Goal: Find contact information: Find contact information

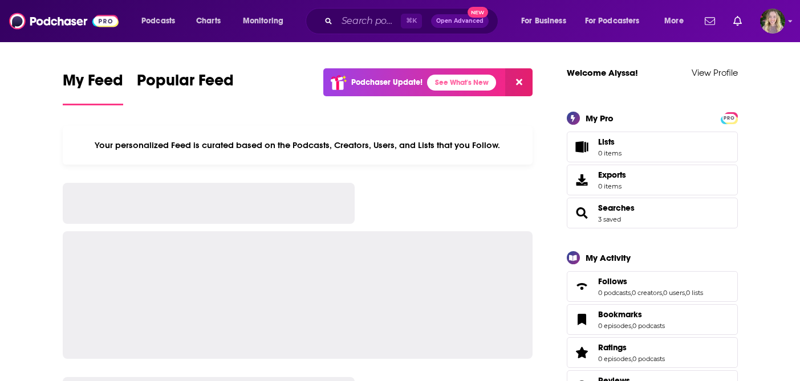
scroll to position [14, 0]
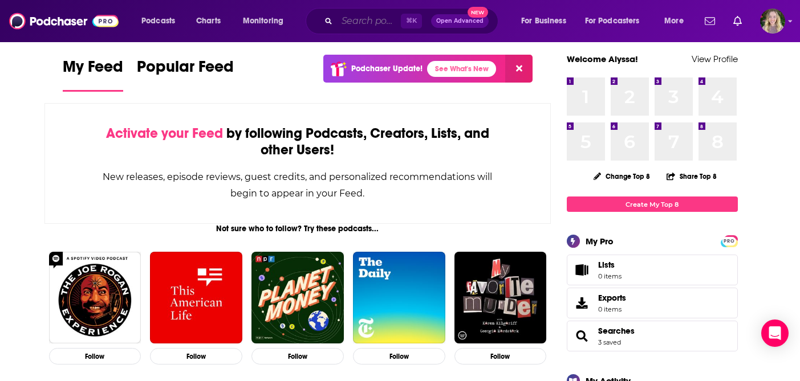
click at [347, 20] on input "Search podcasts, credits, & more..." at bounding box center [369, 21] width 64 height 18
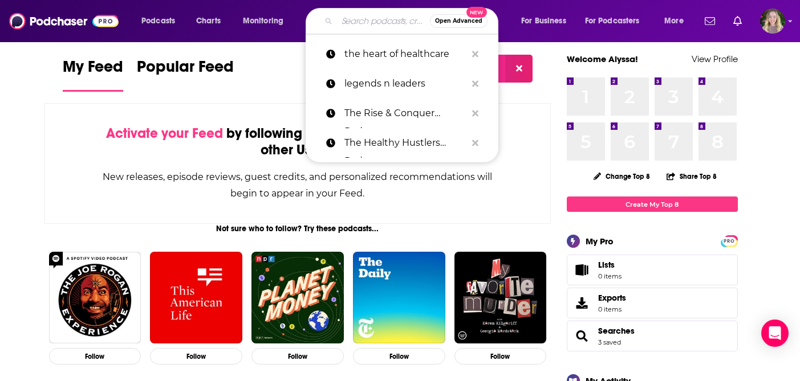
paste input "HIMSSCast"
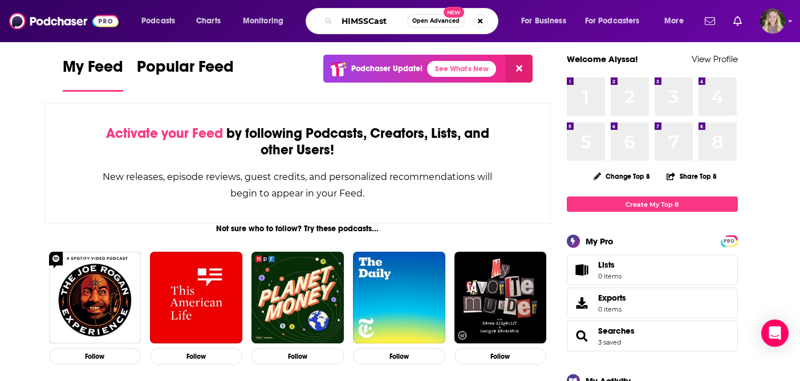
type input "HIMSSCast"
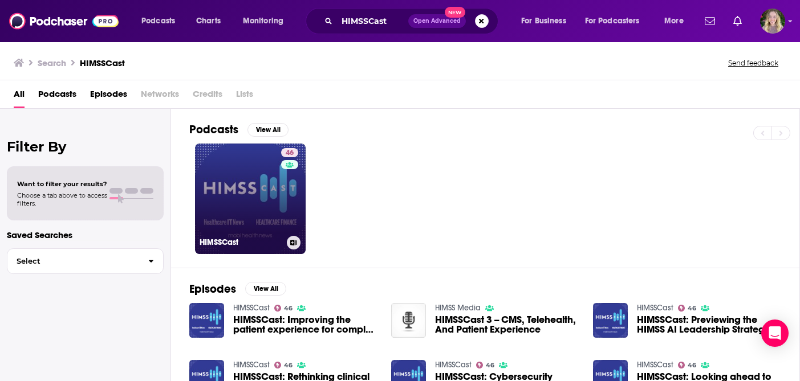
click at [243, 175] on link "46 HIMSSCast" at bounding box center [250, 199] width 111 height 111
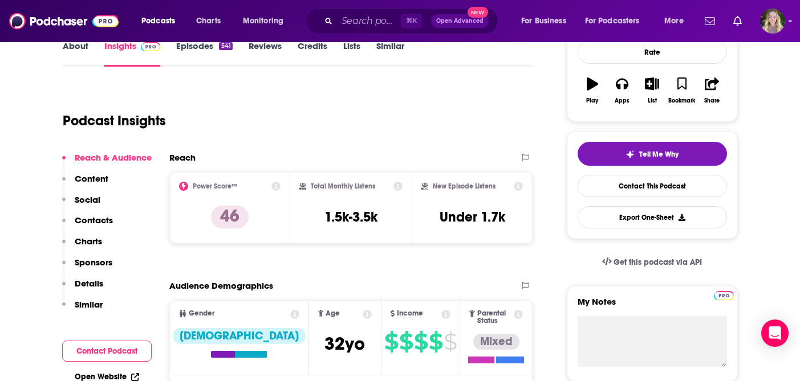
scroll to position [170, 0]
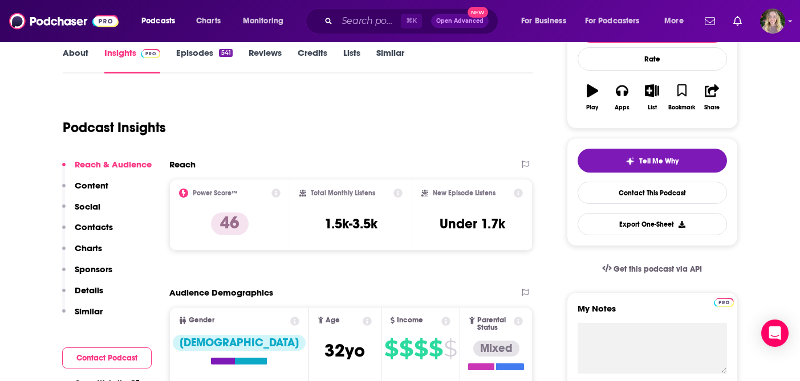
click at [96, 226] on p "Contacts" at bounding box center [94, 227] width 38 height 11
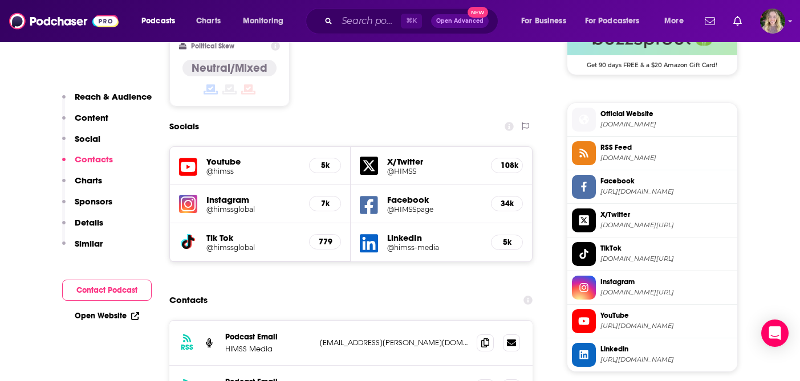
scroll to position [1017, 0]
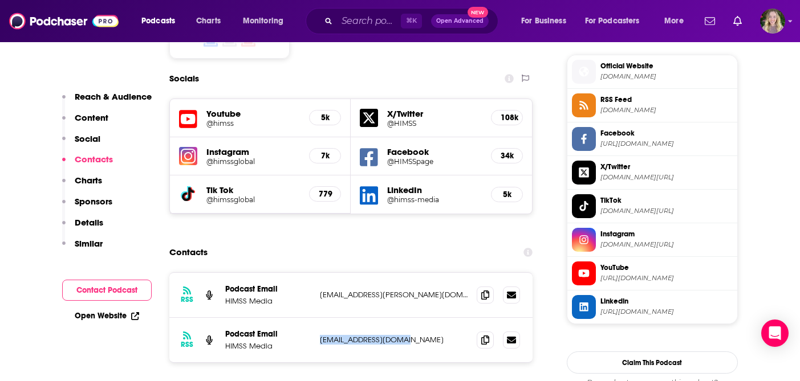
drag, startPoint x: 400, startPoint y: 258, endPoint x: 315, endPoint y: 257, distance: 84.4
click at [315, 318] on div "RSS Podcast Email HIMSS Media [EMAIL_ADDRESS][DOMAIN_NAME] [EMAIL_ADDRESS][DOMA…" at bounding box center [351, 340] width 364 height 44
copy p "[EMAIL_ADDRESS][DOMAIN_NAME]"
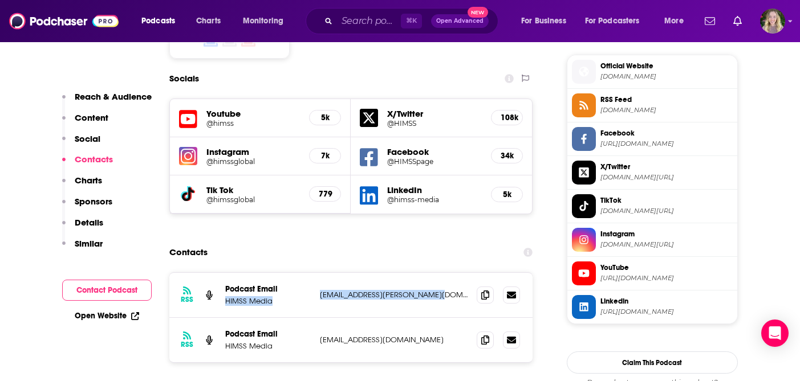
copy div "HIMSS Media [EMAIL_ADDRESS][PERSON_NAME][DOMAIN_NAME]"
drag, startPoint x: 446, startPoint y: 208, endPoint x: 312, endPoint y: 208, distance: 134.0
click at [312, 273] on div "RSS Podcast Email HIMSS Media [EMAIL_ADDRESS][PERSON_NAME][DOMAIN_NAME] [PERSON…" at bounding box center [351, 295] width 364 height 45
click at [393, 273] on div "RSS Podcast Email HIMSS Media [EMAIL_ADDRESS][PERSON_NAME][DOMAIN_NAME] [PERSON…" at bounding box center [351, 295] width 364 height 45
copy p "[EMAIL_ADDRESS][PERSON_NAME][DOMAIN_NAME]"
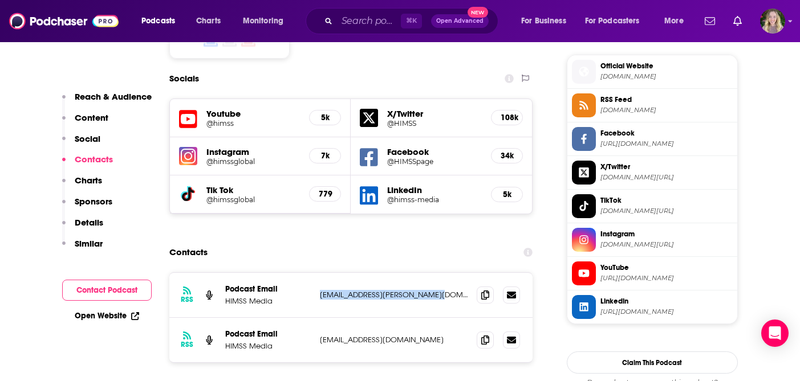
drag, startPoint x: 449, startPoint y: 211, endPoint x: 318, endPoint y: 212, distance: 131.1
click at [318, 273] on div "RSS Podcast Email HIMSS Media [EMAIL_ADDRESS][PERSON_NAME][DOMAIN_NAME] [PERSON…" at bounding box center [351, 295] width 364 height 45
copy p "[EMAIL_ADDRESS][DOMAIN_NAME]"
drag, startPoint x: 404, startPoint y: 256, endPoint x: 318, endPoint y: 257, distance: 86.1
click at [318, 318] on div "RSS Podcast Email HIMSS Media [EMAIL_ADDRESS][DOMAIN_NAME] [EMAIL_ADDRESS][DOMA…" at bounding box center [351, 340] width 364 height 44
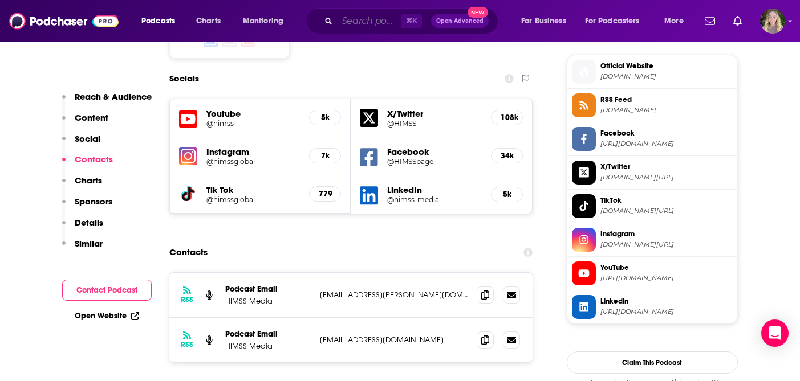
click at [355, 21] on input "Search podcasts, credits, & more..." at bounding box center [369, 21] width 64 height 18
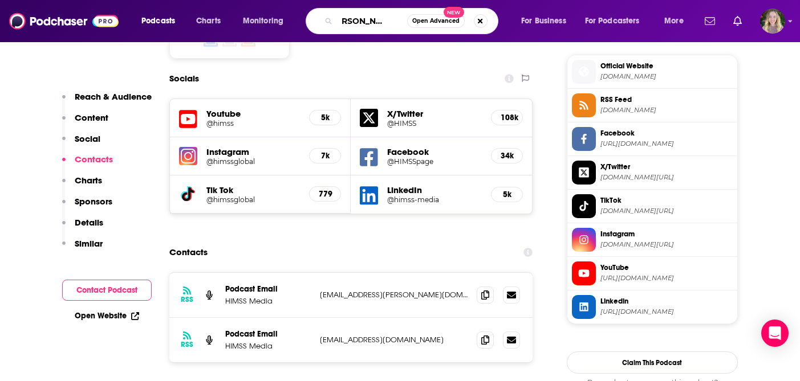
scroll to position [0, 22]
type input "[PERSON_NAME] healthcare"
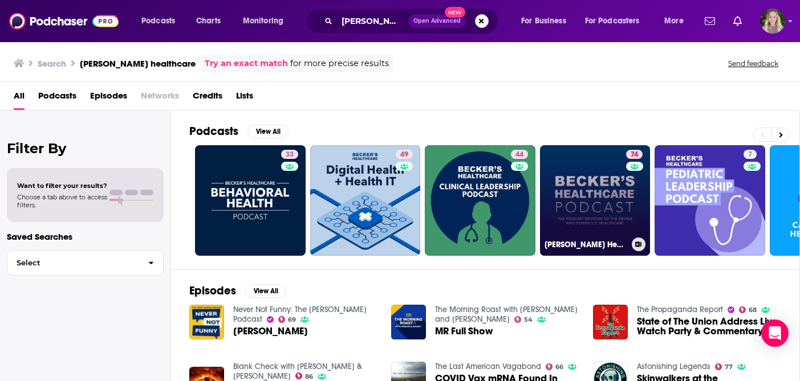
click at [588, 191] on link "74 [PERSON_NAME] Healthcare Podcast" at bounding box center [595, 200] width 111 height 111
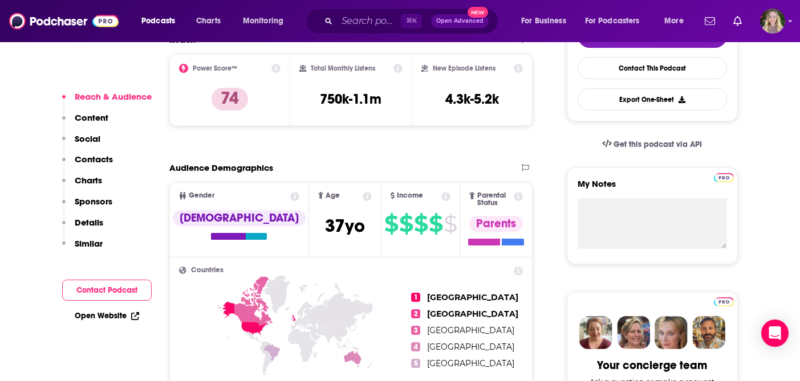
scroll to position [295, 0]
click at [102, 161] on p "Contacts" at bounding box center [94, 159] width 38 height 11
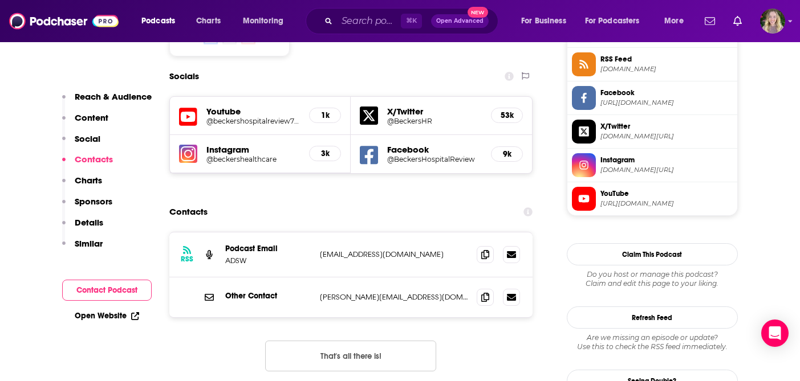
scroll to position [966, 0]
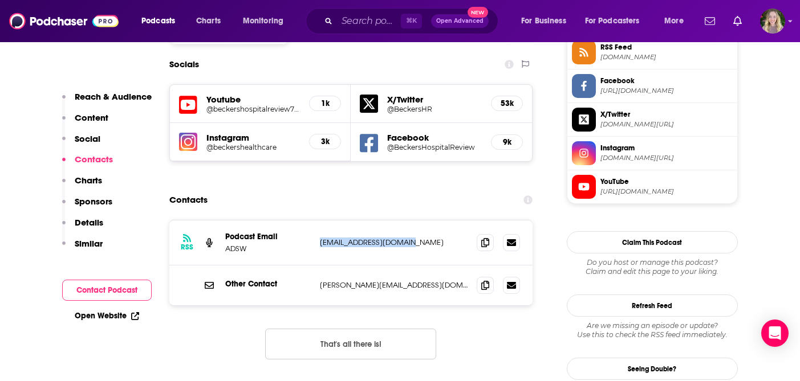
drag, startPoint x: 409, startPoint y: 216, endPoint x: 314, endPoint y: 215, distance: 95.8
click at [314, 221] on div "RSS Podcast Email ADSW [EMAIL_ADDRESS][DOMAIN_NAME] [EMAIL_ADDRESS][DOMAIN_NAME]" at bounding box center [351, 243] width 364 height 45
copy div "[EMAIL_ADDRESS][DOMAIN_NAME]"
drag, startPoint x: 444, startPoint y: 253, endPoint x: 303, endPoint y: 256, distance: 140.8
click at [0, 0] on div "Other Contact [PERSON_NAME][EMAIL_ADDRESS][DOMAIN_NAME] [PERSON_NAME][EMAIL_ADD…" at bounding box center [0, 0] width 0 height 0
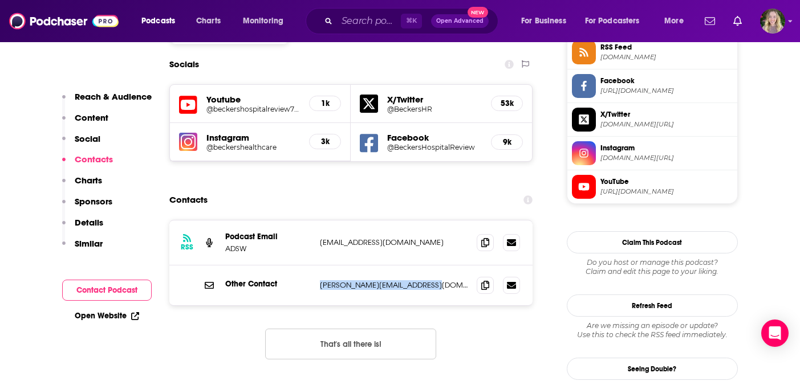
copy div "[PERSON_NAME][EMAIL_ADDRESS][DOMAIN_NAME]"
drag, startPoint x: 404, startPoint y: 213, endPoint x: 318, endPoint y: 215, distance: 86.7
click at [318, 221] on div "RSS Podcast Email ADSW [EMAIL_ADDRESS][DOMAIN_NAME] [EMAIL_ADDRESS][DOMAIN_NAME]" at bounding box center [351, 243] width 364 height 45
copy p "[EMAIL_ADDRESS][DOMAIN_NAME]"
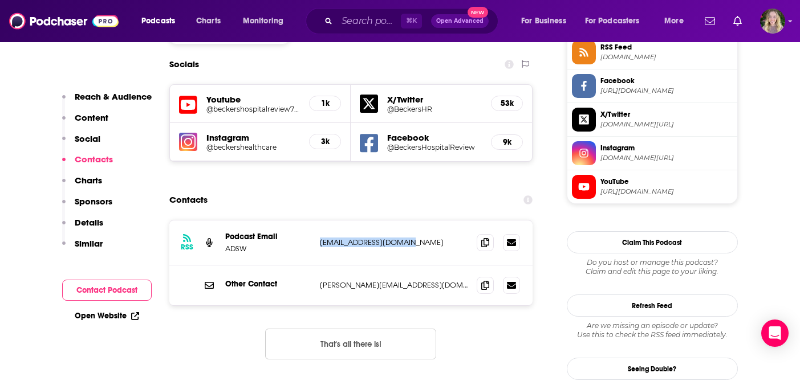
copy p "[EMAIL_ADDRESS][DOMAIN_NAME]"
copy p "[PERSON_NAME][EMAIL_ADDRESS][DOMAIN_NAME]"
drag, startPoint x: 439, startPoint y: 258, endPoint x: 317, endPoint y: 255, distance: 122.0
click at [317, 266] on div "Other Contact [PERSON_NAME][EMAIL_ADDRESS][DOMAIN_NAME] [PERSON_NAME][EMAIL_ADD…" at bounding box center [351, 286] width 364 height 40
click at [347, 21] on input "Search podcasts, credits, & more..." at bounding box center [369, 21] width 64 height 18
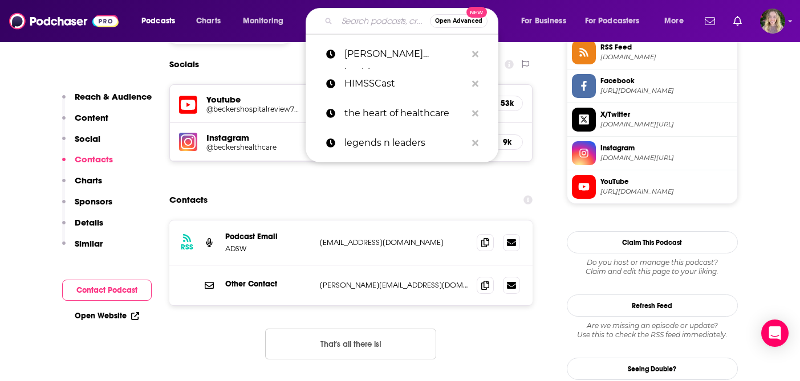
paste input "Healthcare Rap"
type input "Healthcare Rap"
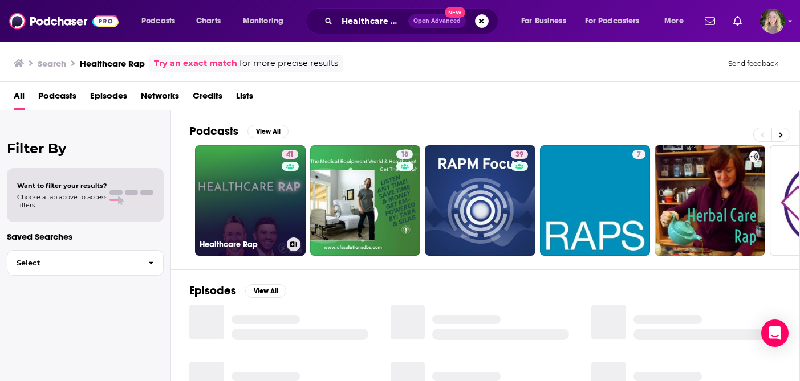
click at [237, 213] on link "41 Healthcare Rap" at bounding box center [250, 200] width 111 height 111
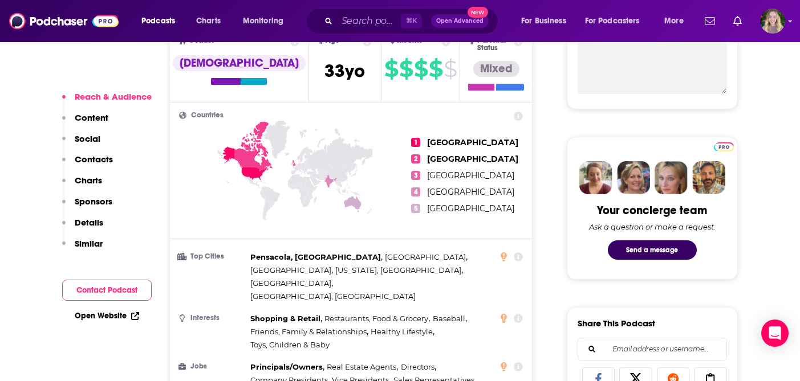
click at [102, 162] on p "Contacts" at bounding box center [94, 159] width 38 height 11
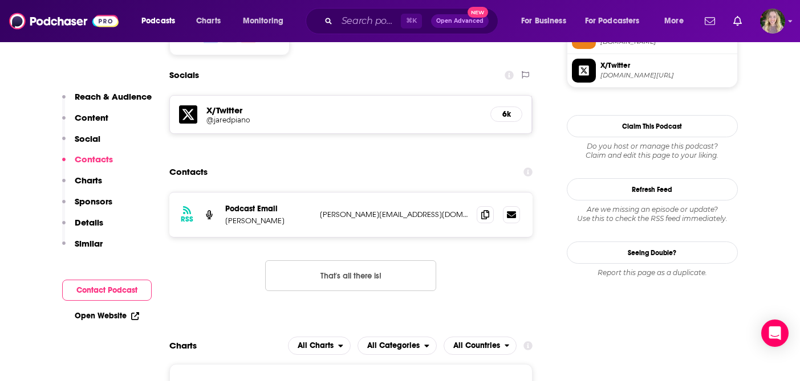
scroll to position [982, 0]
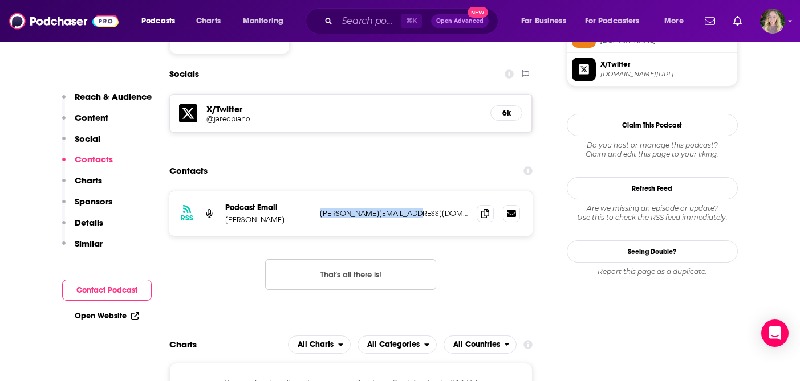
drag, startPoint x: 409, startPoint y: 170, endPoint x: 314, endPoint y: 173, distance: 95.8
click at [314, 192] on div "RSS Podcast Email [PERSON_NAME] [PERSON_NAME][EMAIL_ADDRESS][DOMAIN_NAME] [PERS…" at bounding box center [351, 214] width 364 height 44
